Goal: Check status: Check status

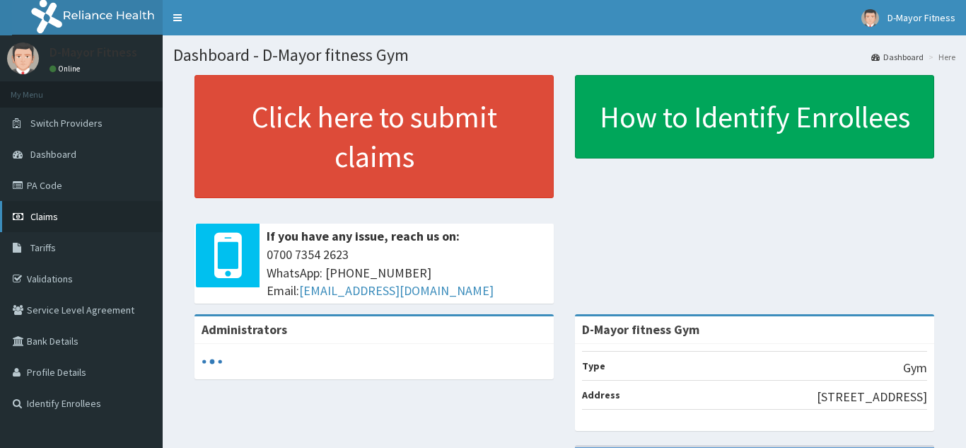
click at [68, 213] on link "Claims" at bounding box center [81, 216] width 163 height 31
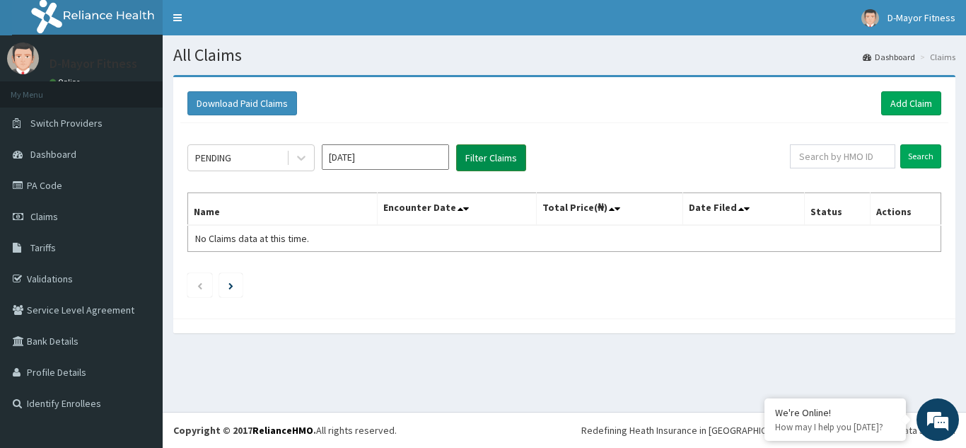
click at [475, 158] on button "Filter Claims" at bounding box center [491, 157] width 70 height 27
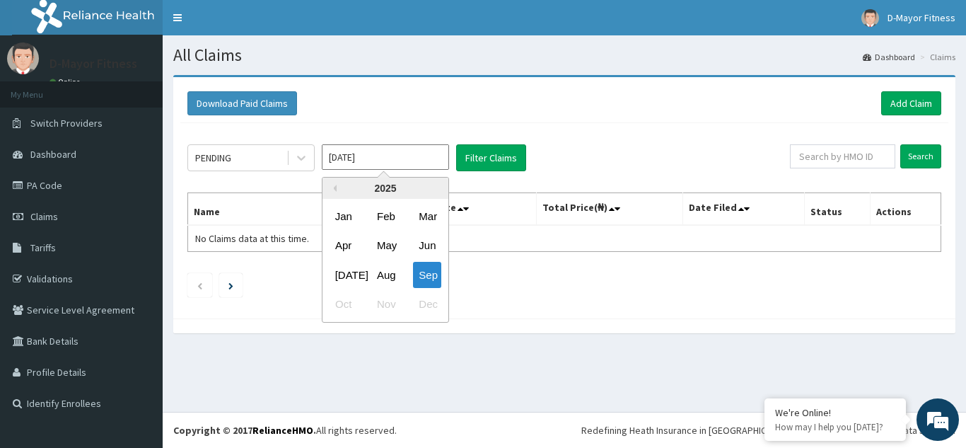
click at [415, 166] on input "[DATE]" at bounding box center [385, 156] width 127 height 25
click at [379, 279] on div "Aug" at bounding box center [385, 275] width 28 height 26
type input "[DATE]"
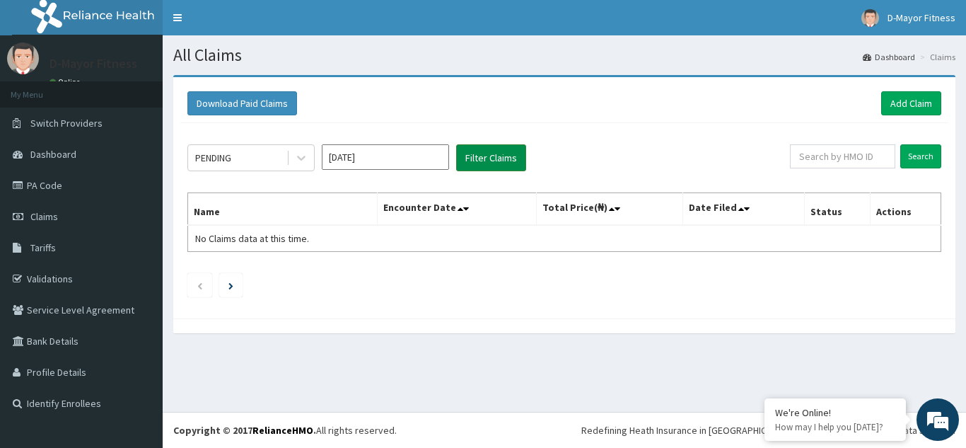
click at [486, 160] on button "Filter Claims" at bounding box center [491, 157] width 70 height 27
click at [487, 160] on button "Filter Claims" at bounding box center [491, 157] width 70 height 27
click at [377, 165] on input "[DATE]" at bounding box center [385, 156] width 127 height 25
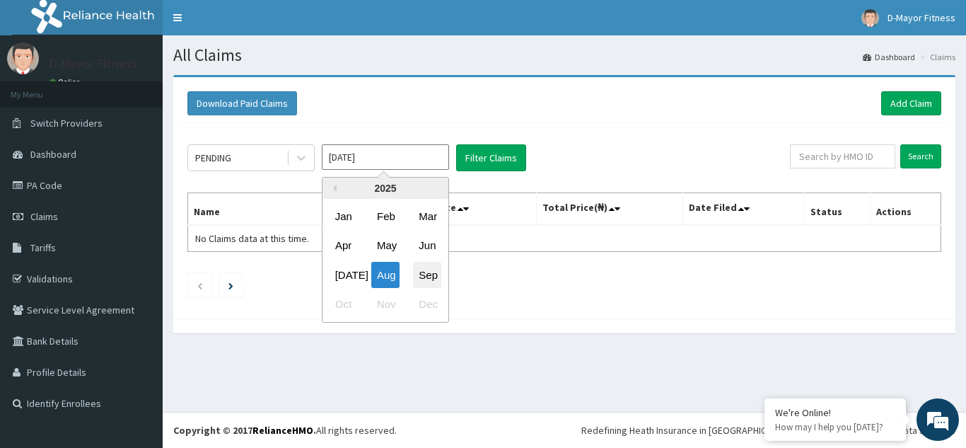
click at [435, 283] on div "Sep" at bounding box center [427, 275] width 28 height 26
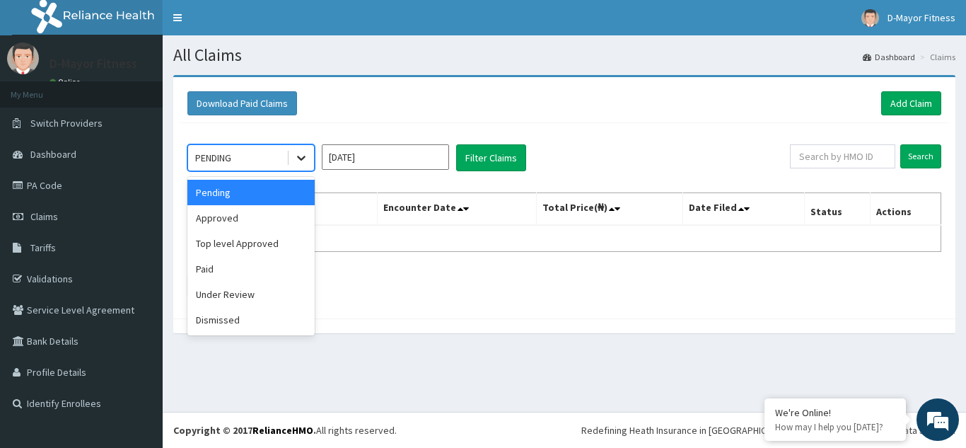
click at [296, 160] on icon at bounding box center [301, 158] width 14 height 14
click at [257, 213] on div "Approved" at bounding box center [250, 217] width 127 height 25
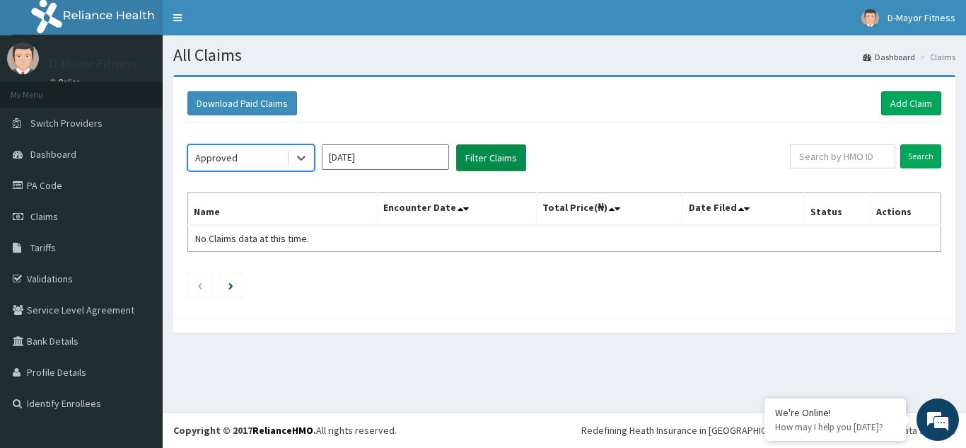
click at [477, 160] on button "Filter Claims" at bounding box center [491, 157] width 70 height 27
click at [301, 161] on icon at bounding box center [301, 158] width 14 height 14
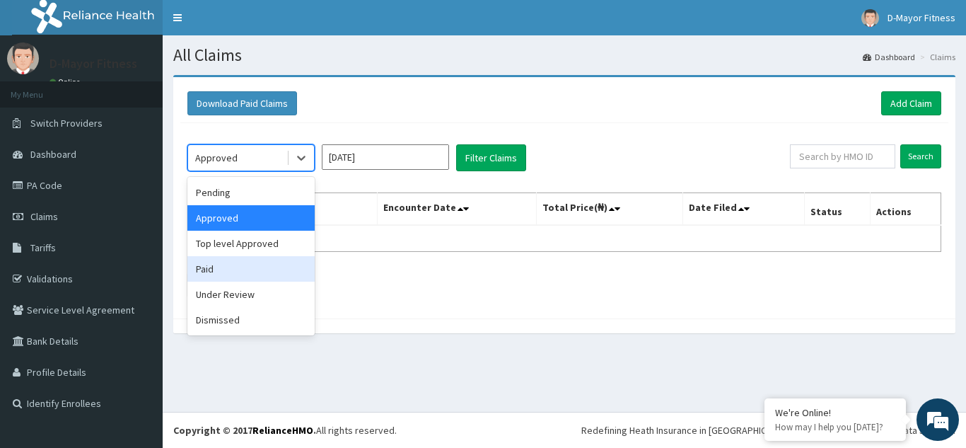
click at [238, 262] on div "Paid" at bounding box center [250, 268] width 127 height 25
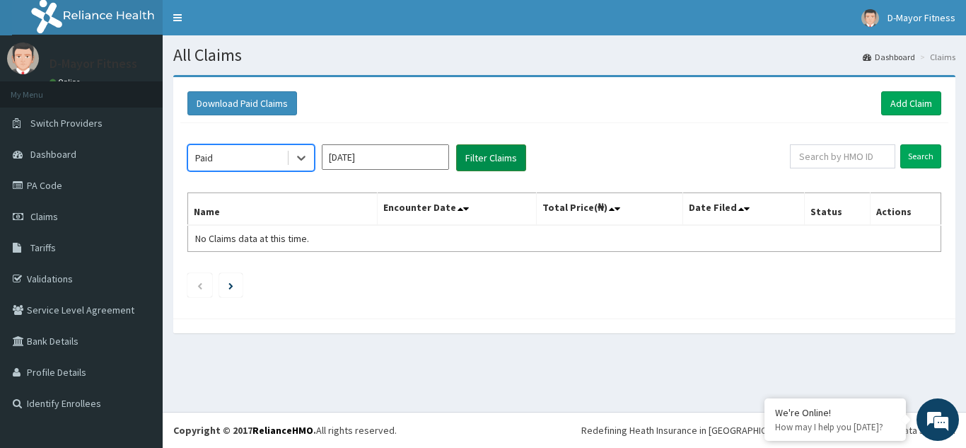
click at [494, 156] on button "Filter Claims" at bounding box center [491, 157] width 70 height 27
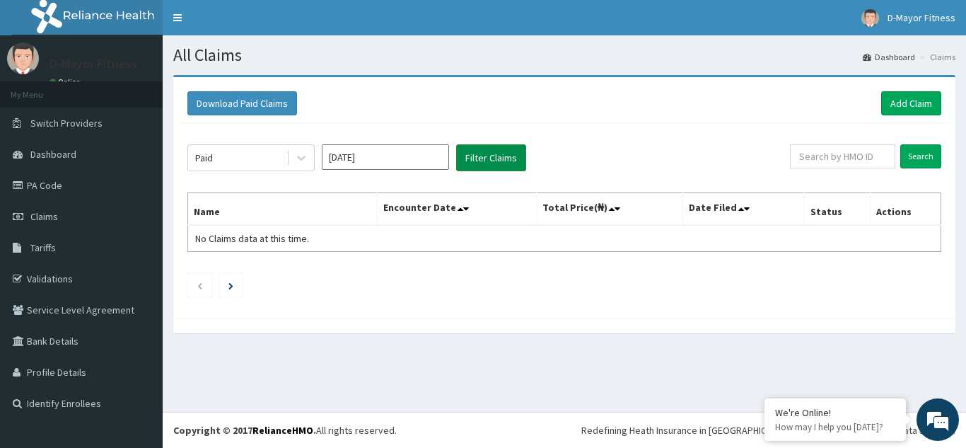
click at [494, 156] on button "Filter Claims" at bounding box center [491, 157] width 70 height 27
click at [409, 156] on input "[DATE]" at bounding box center [385, 156] width 127 height 25
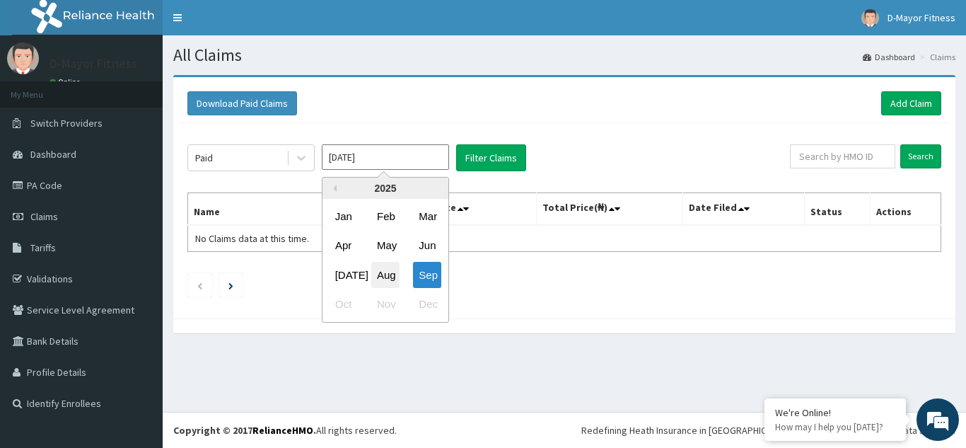
click at [385, 267] on div "Aug" at bounding box center [385, 275] width 28 height 26
type input "[DATE]"
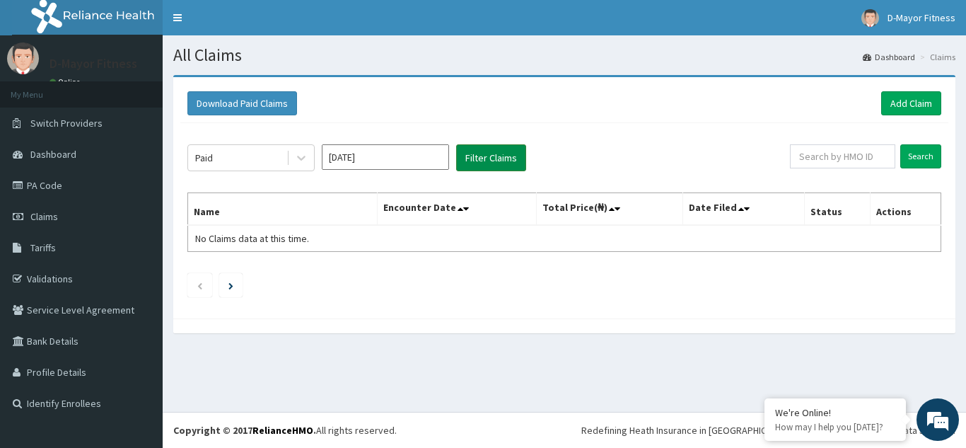
click at [501, 159] on button "Filter Claims" at bounding box center [491, 157] width 70 height 27
